Goal: Task Accomplishment & Management: Complete application form

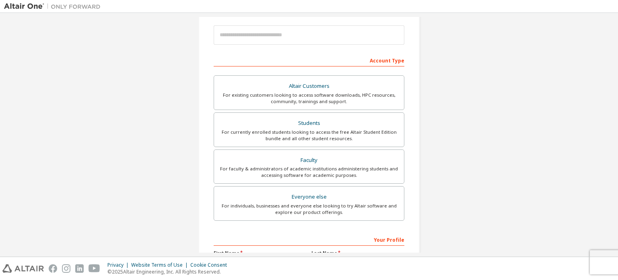
scroll to position [114, 0]
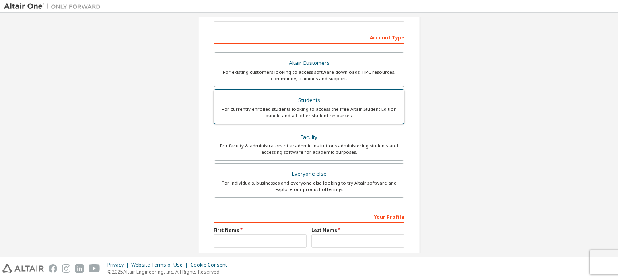
click at [354, 115] on div "For currently enrolled students looking to access the free Altair Student Editi…" at bounding box center [309, 112] width 180 height 13
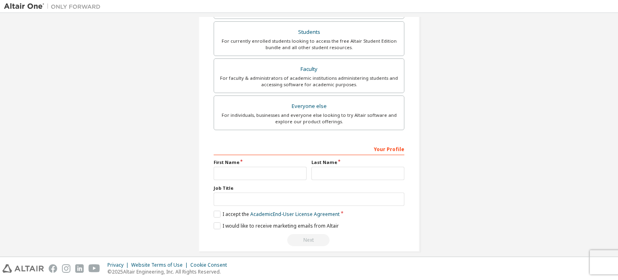
scroll to position [210, 0]
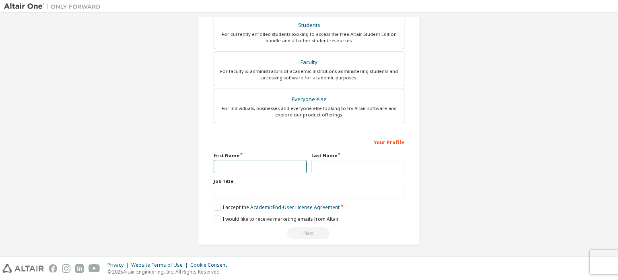
click at [260, 167] on input "text" at bounding box center [260, 166] width 93 height 13
type input "*******"
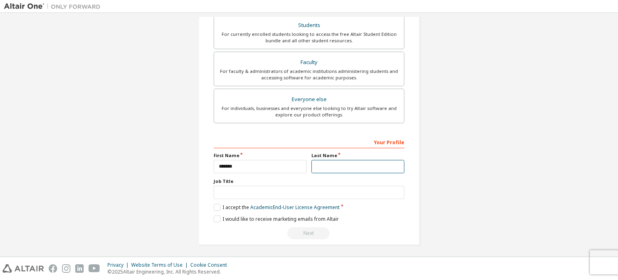
click at [335, 166] on input "text" at bounding box center [357, 166] width 93 height 13
type input "*****"
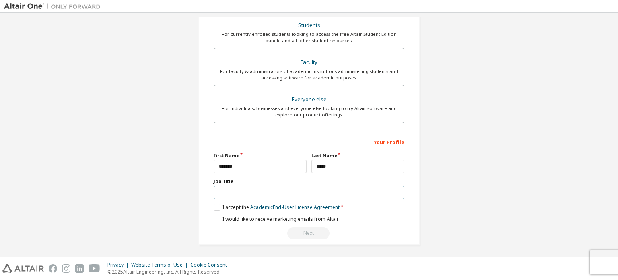
click at [242, 191] on input "text" at bounding box center [309, 191] width 191 height 13
type input "*******"
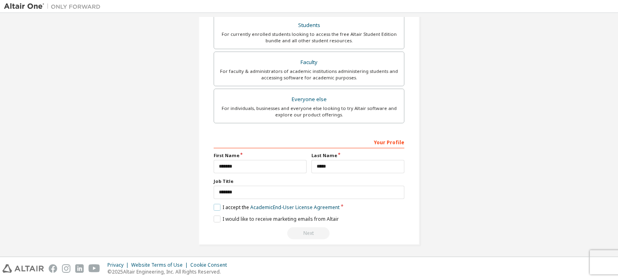
click at [214, 204] on label "I accept the Academic End-User License Agreement" at bounding box center [277, 207] width 126 height 7
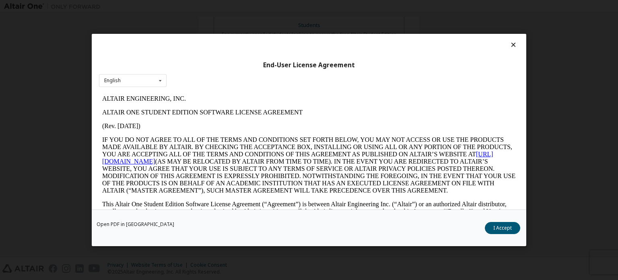
scroll to position [0, 0]
click at [494, 228] on button "I Accept" at bounding box center [502, 228] width 35 height 12
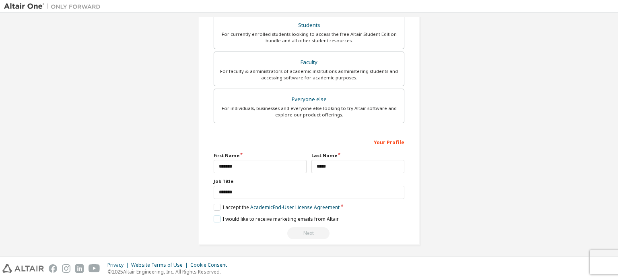
click at [216, 216] on label "I would like to receive marketing emails from Altair" at bounding box center [276, 218] width 125 height 7
click at [300, 233] on div "Next" at bounding box center [309, 233] width 191 height 12
click at [306, 227] on div "Next" at bounding box center [309, 233] width 191 height 12
click at [308, 228] on div "Next" at bounding box center [309, 233] width 191 height 12
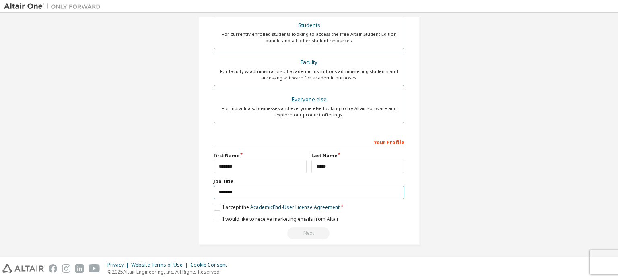
click at [274, 191] on input "*******" at bounding box center [309, 191] width 191 height 13
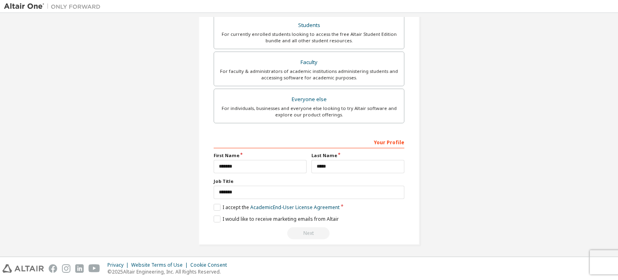
click at [306, 229] on div "Next" at bounding box center [309, 233] width 191 height 12
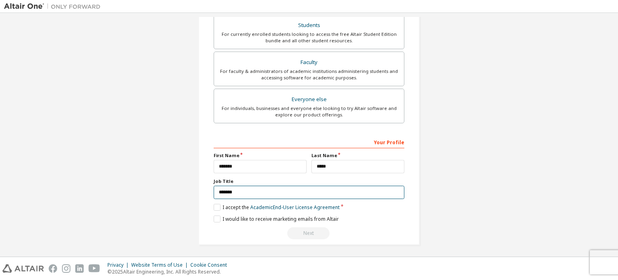
drag, startPoint x: 256, startPoint y: 190, endPoint x: 195, endPoint y: 193, distance: 61.2
click at [195, 193] on div "Create an Altair One Account For Free Trials, Licenses, Downloads, Learning & D…" at bounding box center [309, 30] width 241 height 447
type input "*"
type input "*********"
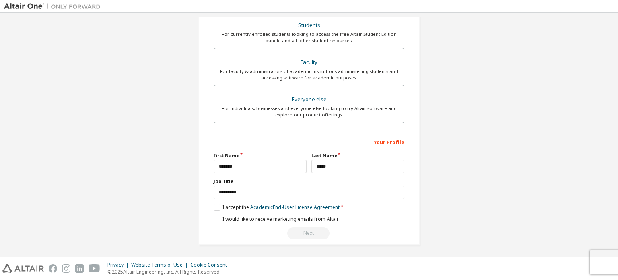
click at [308, 233] on div "Next" at bounding box center [309, 233] width 191 height 12
click at [229, 204] on label "I accept the Academic End-User License Agreement" at bounding box center [277, 207] width 126 height 7
click at [222, 204] on label "I accept the Academic End-User License Agreement" at bounding box center [277, 207] width 126 height 7
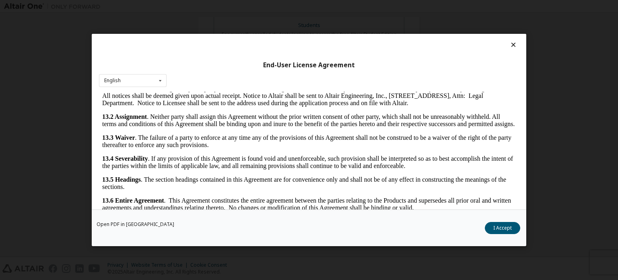
scroll to position [1350, 0]
drag, startPoint x: 512, startPoint y: 101, endPoint x: 609, endPoint y: 310, distance: 231.2
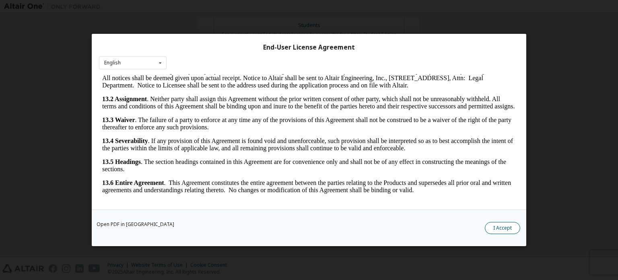
click at [512, 228] on button "I Accept" at bounding box center [502, 228] width 35 height 12
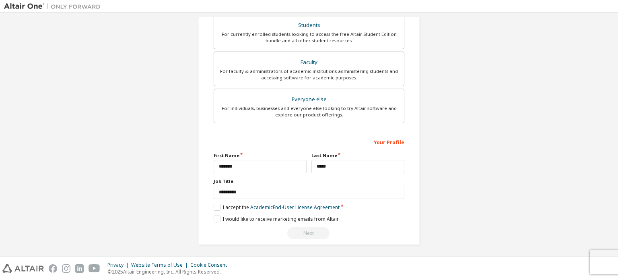
click at [306, 227] on div "Next" at bounding box center [309, 233] width 191 height 12
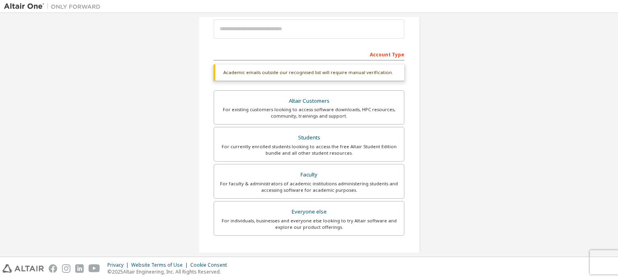
scroll to position [0, 0]
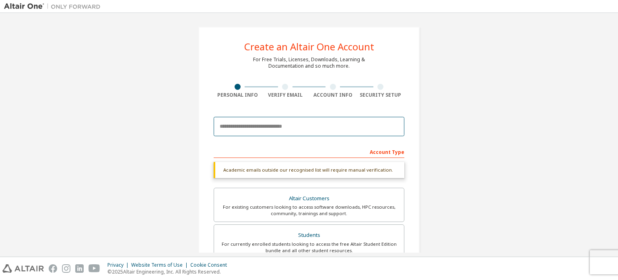
click at [261, 126] on input "email" at bounding box center [309, 126] width 191 height 19
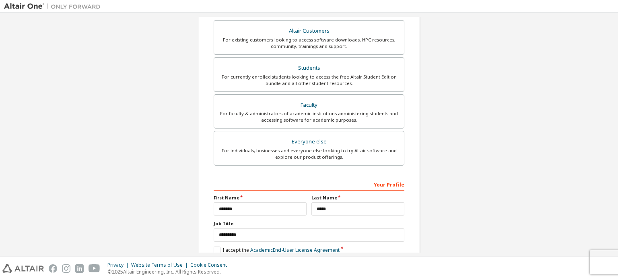
scroll to position [214, 0]
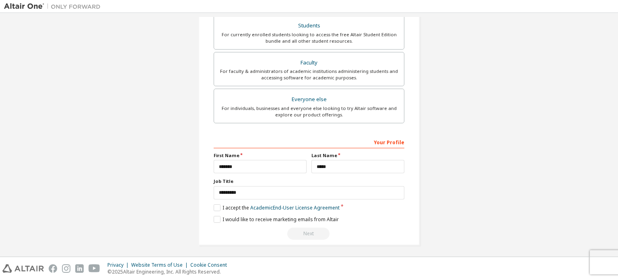
type input "**********"
